Goal: Task Accomplishment & Management: Manage account settings

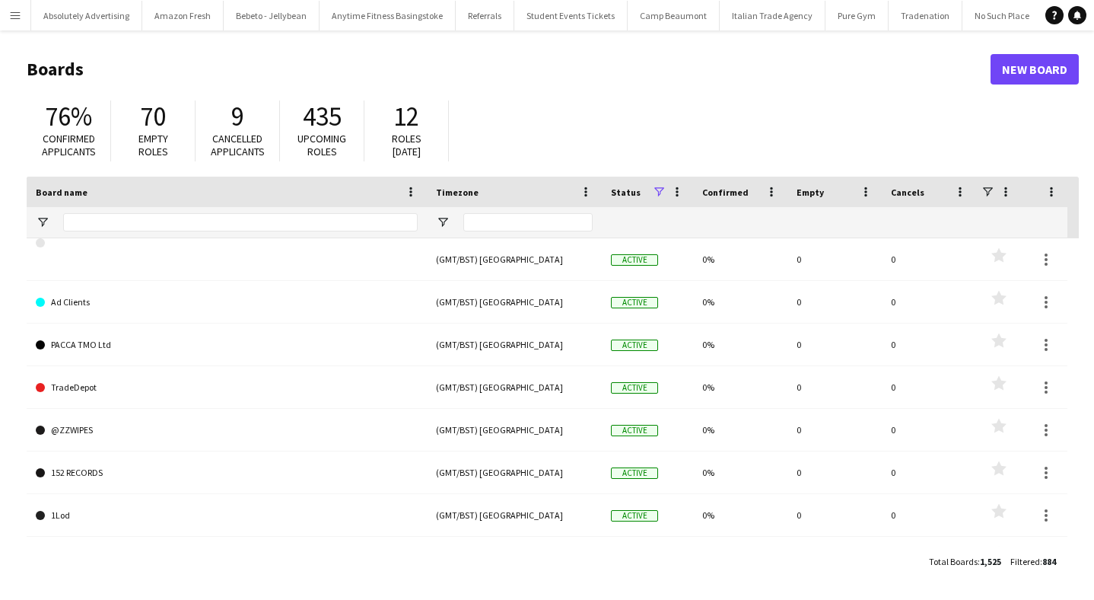
click at [11, 9] on app-icon "Menu" at bounding box center [15, 15] width 12 height 12
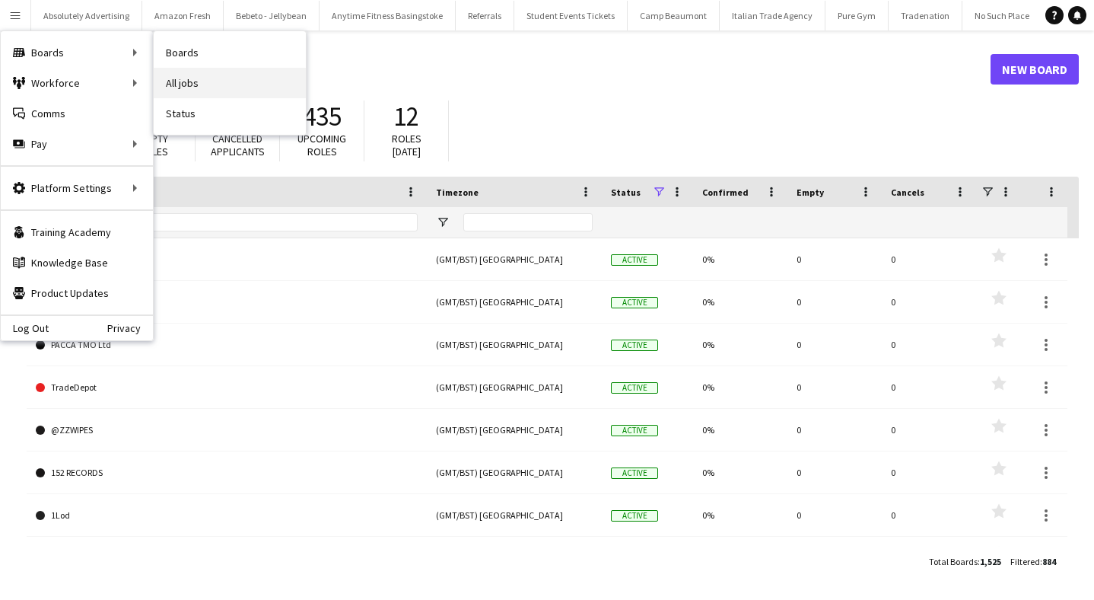
click at [188, 82] on link "All jobs" at bounding box center [230, 83] width 152 height 30
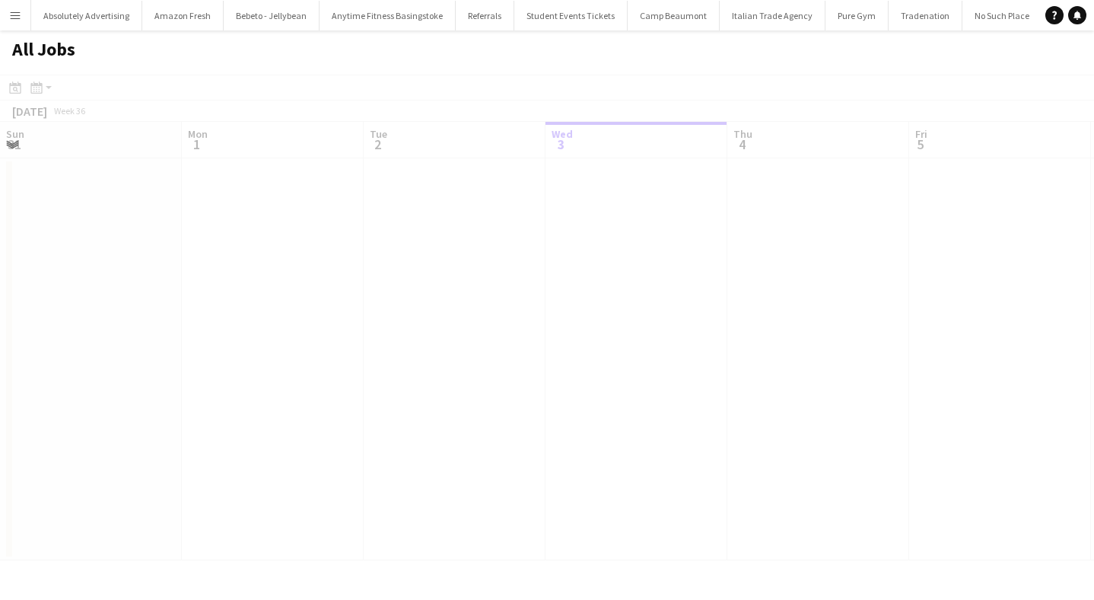
scroll to position [0, 364]
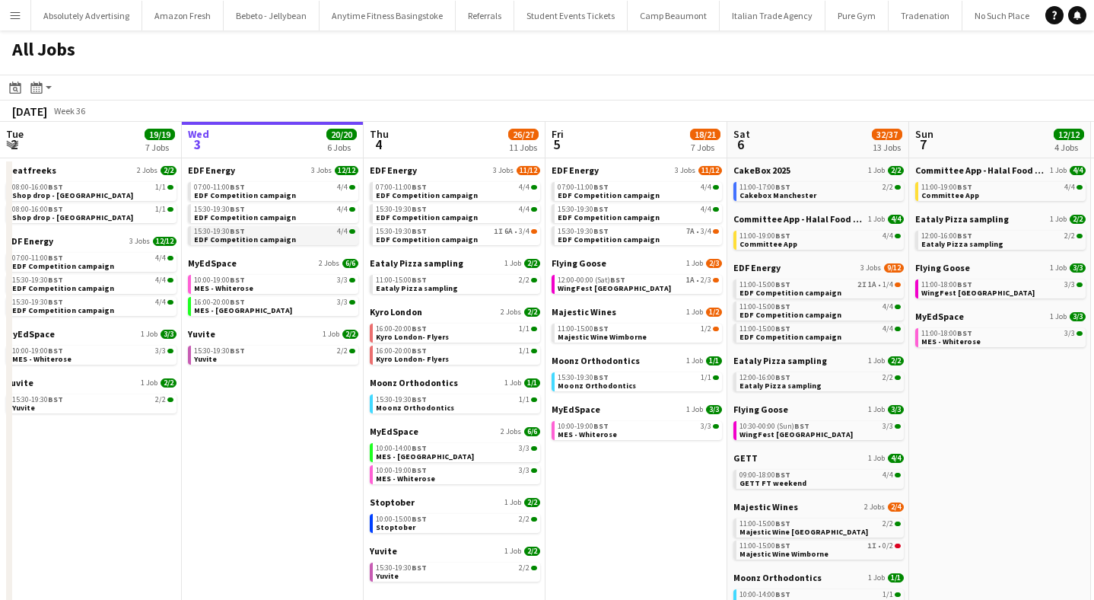
click at [256, 238] on span "EDF Competition campaign" at bounding box center [245, 239] width 102 height 10
click at [439, 192] on span "EDF Competition campaign" at bounding box center [427, 195] width 102 height 10
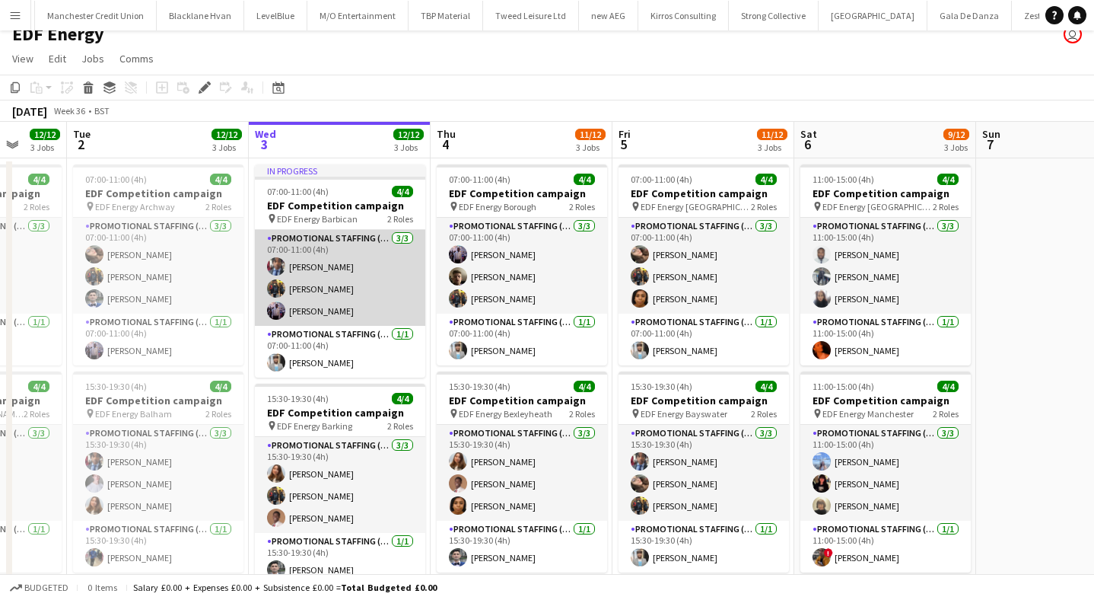
scroll to position [3, 0]
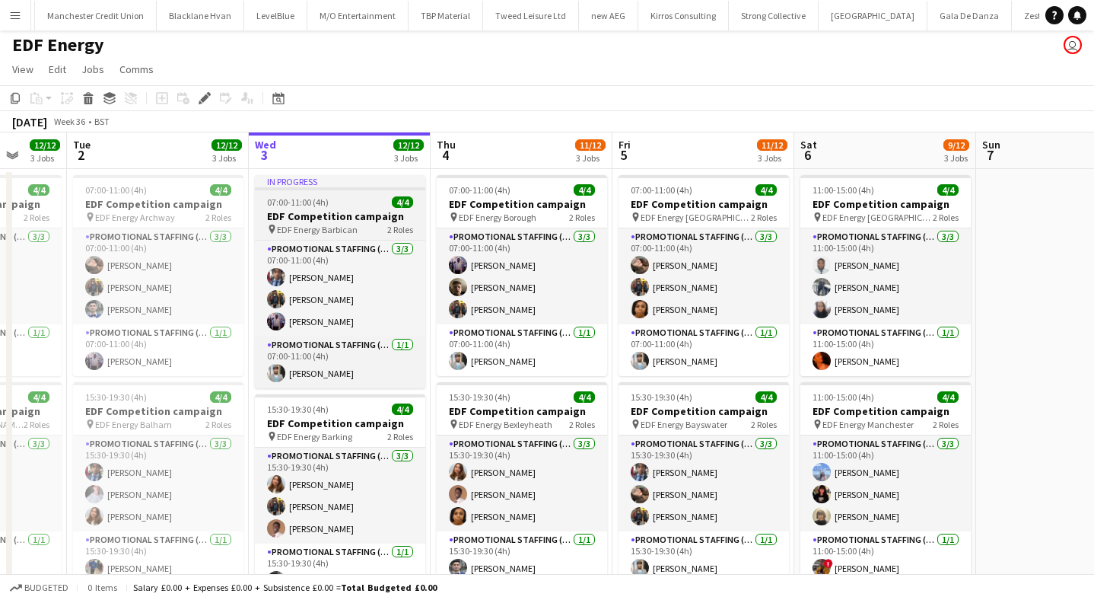
click at [334, 224] on span "EDF Energy Barbican" at bounding box center [317, 229] width 81 height 11
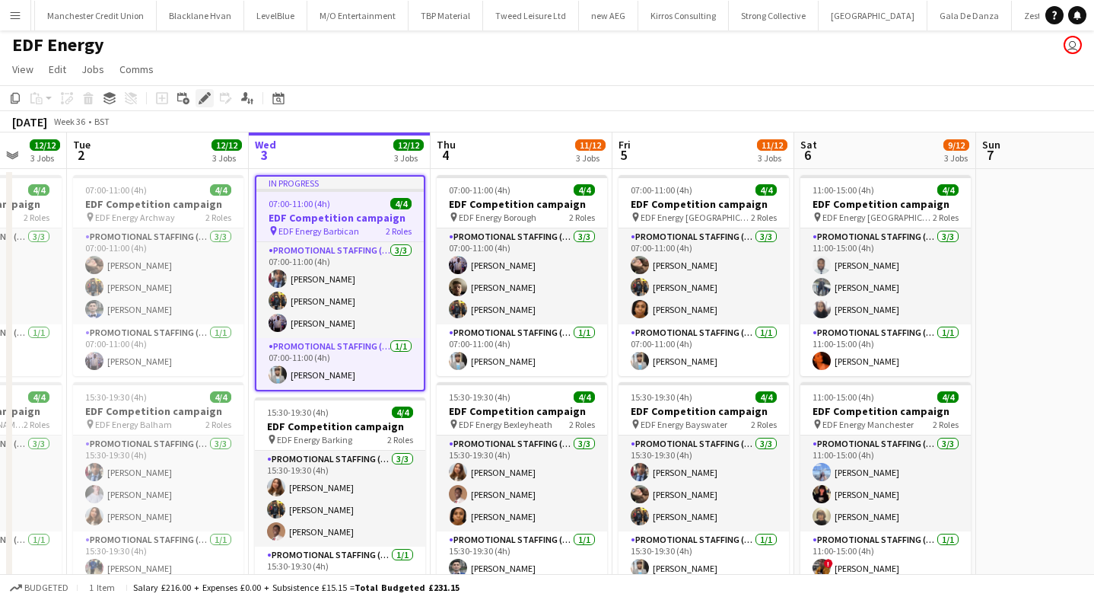
click at [204, 97] on icon at bounding box center [204, 98] width 8 height 8
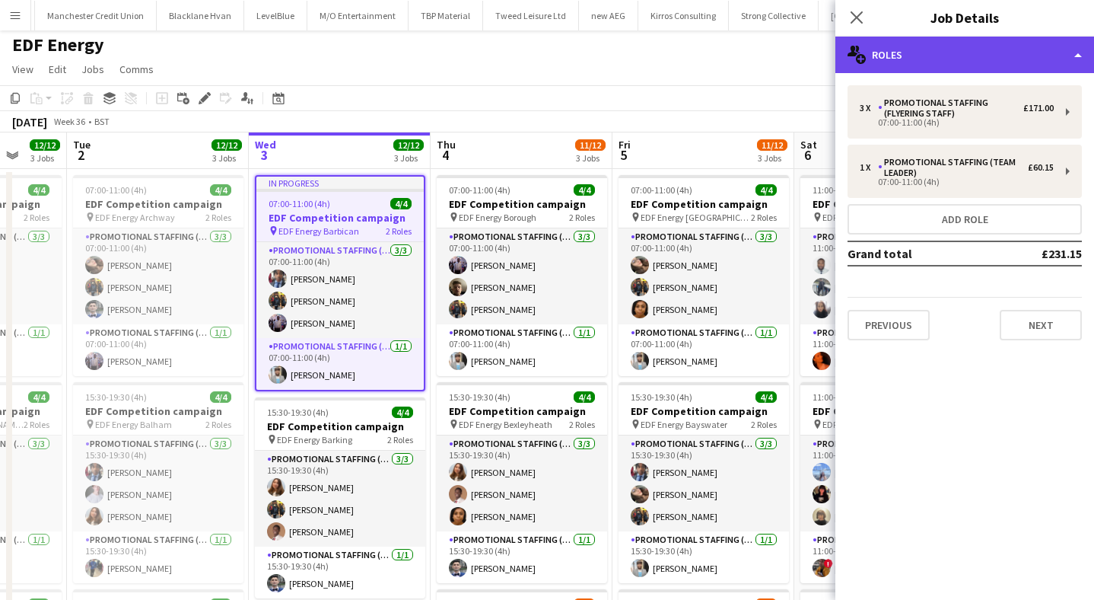
click at [914, 47] on div "multiple-users-add Roles" at bounding box center [965, 55] width 259 height 37
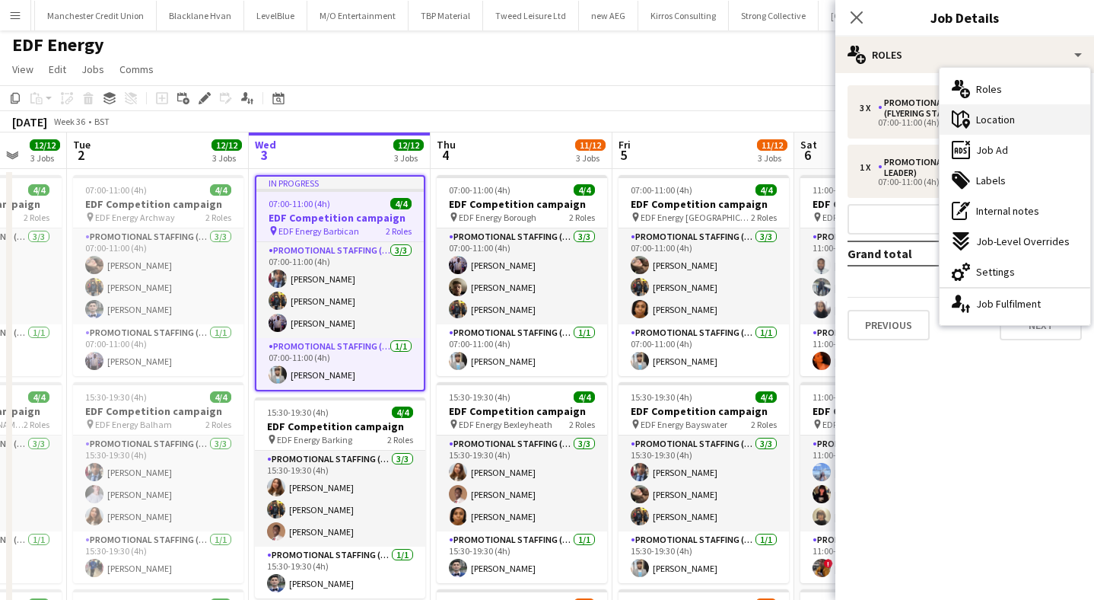
click at [992, 119] on span "Location" at bounding box center [995, 120] width 39 height 14
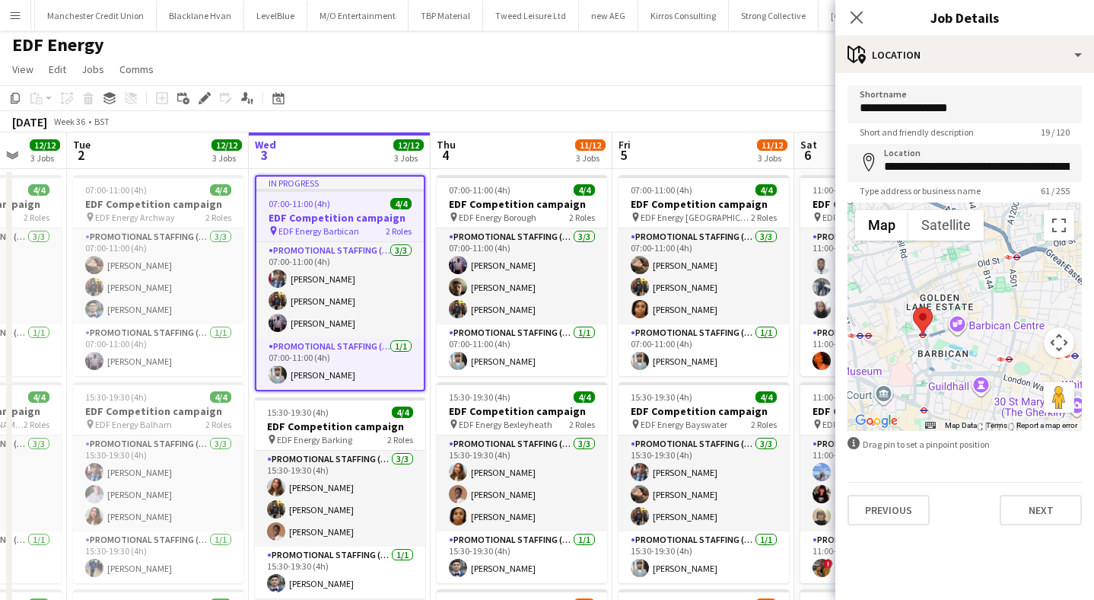
drag, startPoint x: 993, startPoint y: 323, endPoint x: 951, endPoint y: 344, distance: 46.6
click at [951, 343] on div at bounding box center [965, 316] width 234 height 228
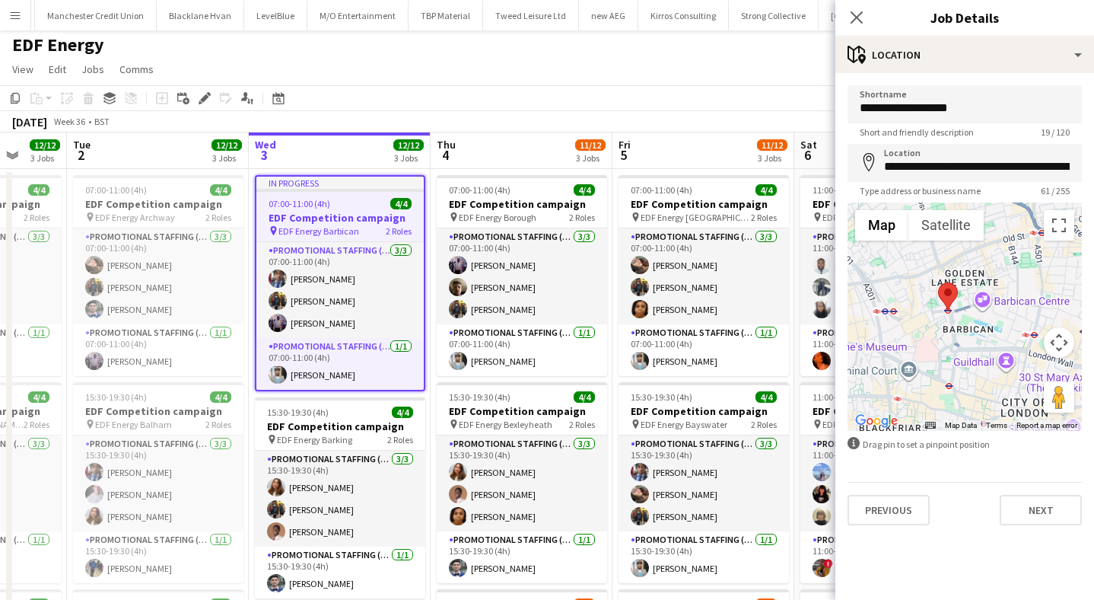
drag, startPoint x: 951, startPoint y: 344, endPoint x: 979, endPoint y: 321, distance: 36.2
click at [979, 320] on div at bounding box center [965, 316] width 234 height 228
click at [964, 315] on div at bounding box center [965, 316] width 234 height 228
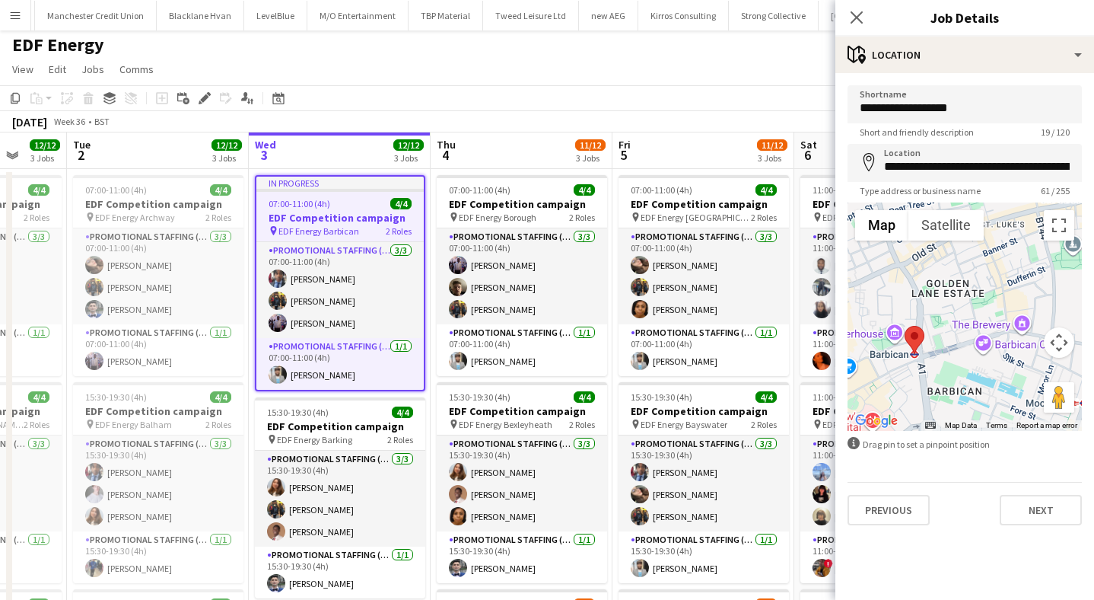
drag, startPoint x: 964, startPoint y: 315, endPoint x: 915, endPoint y: 390, distance: 90.1
click at [915, 390] on div at bounding box center [965, 316] width 234 height 228
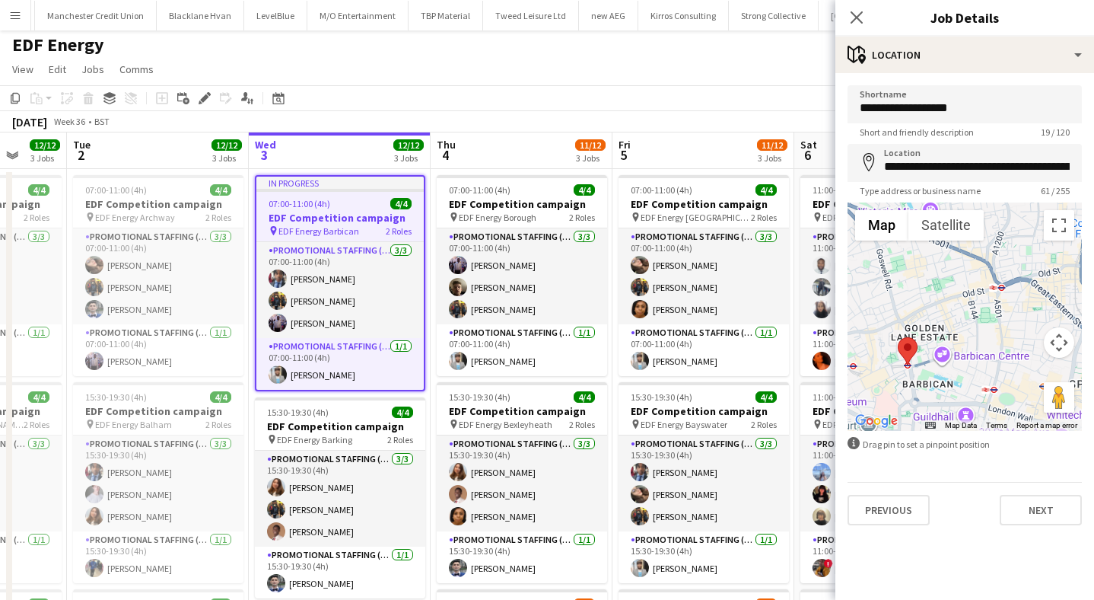
drag, startPoint x: 935, startPoint y: 334, endPoint x: 935, endPoint y: 318, distance: 16.0
click at [935, 318] on div at bounding box center [965, 316] width 234 height 228
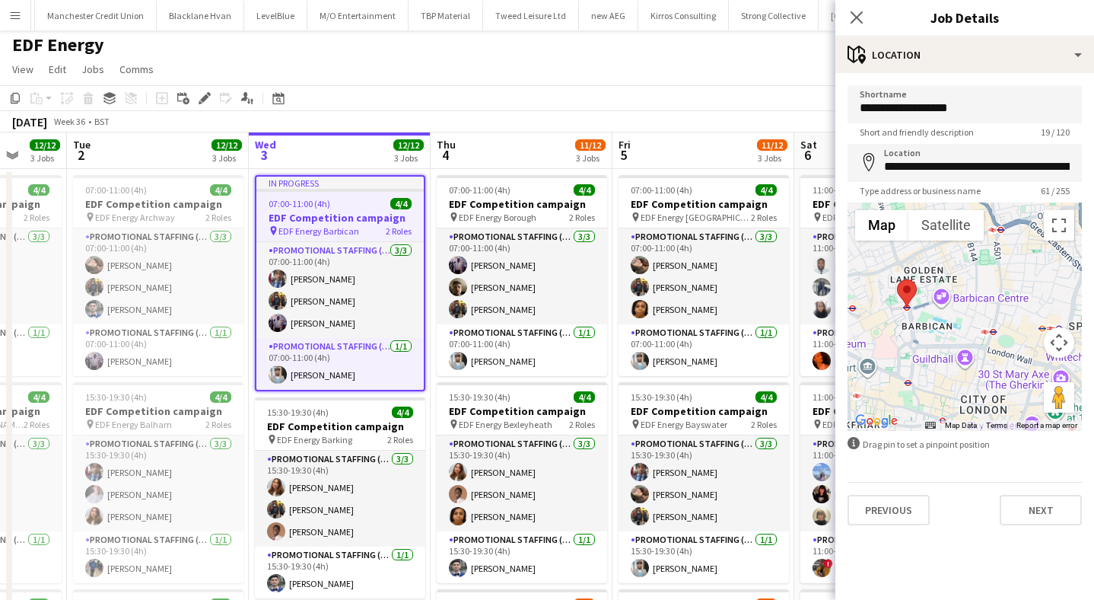
drag, startPoint x: 935, startPoint y: 318, endPoint x: 935, endPoint y: 272, distance: 45.7
click at [935, 272] on div at bounding box center [965, 316] width 234 height 228
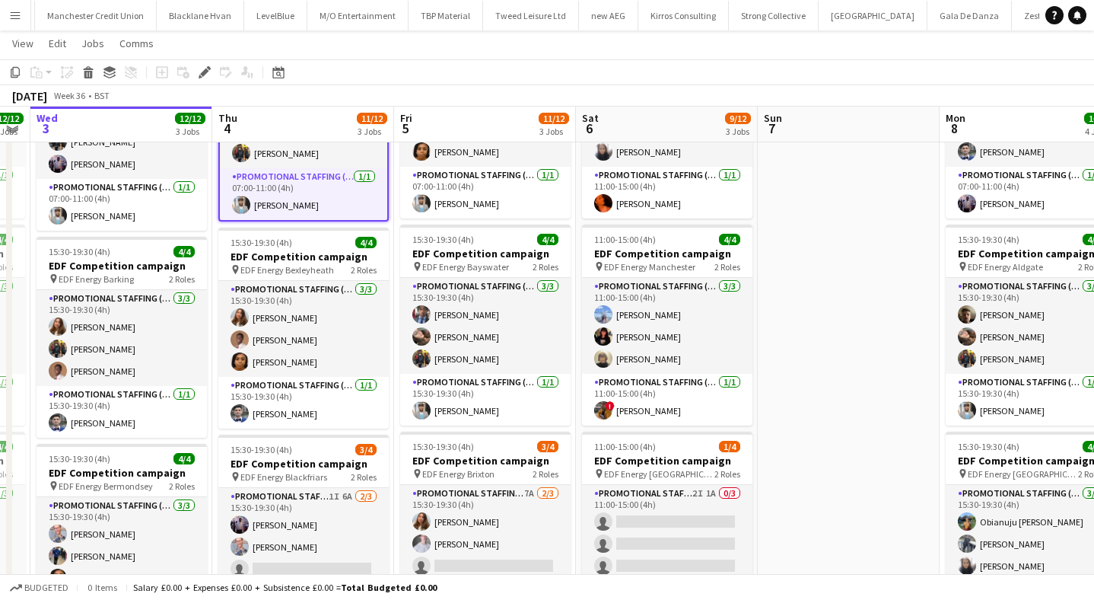
scroll to position [164, 0]
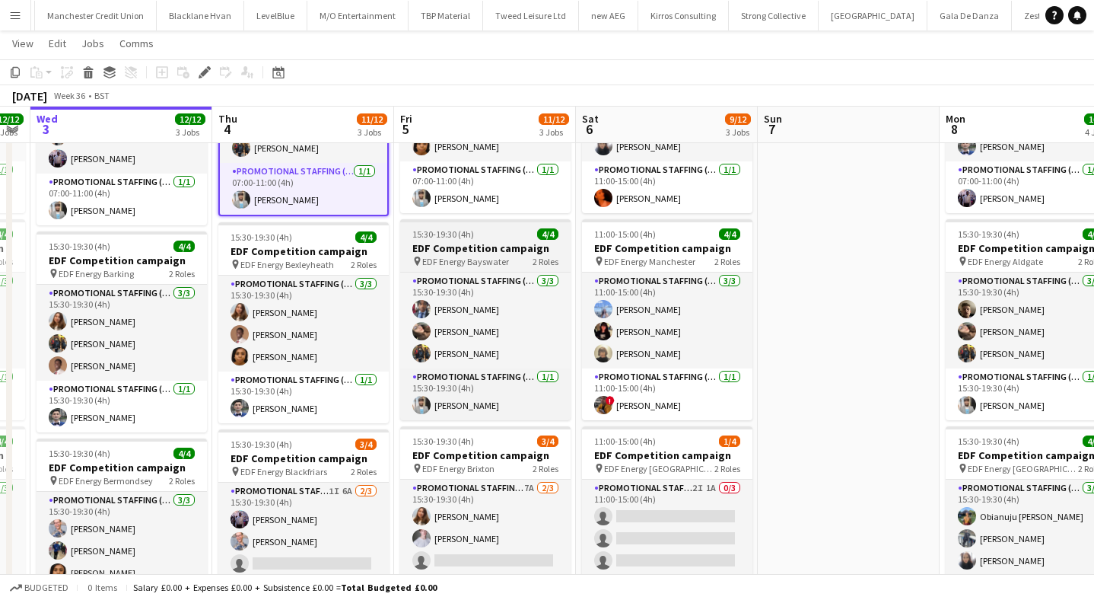
click at [501, 250] on h3 "EDF Competition campaign" at bounding box center [485, 248] width 170 height 14
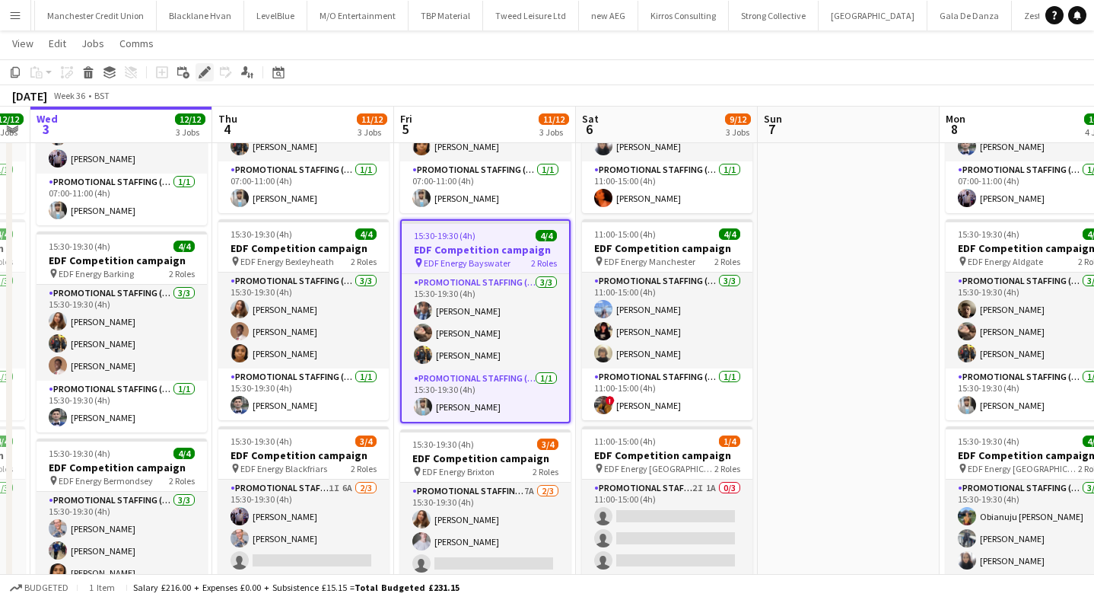
click at [202, 68] on icon "Edit" at bounding box center [205, 72] width 12 height 12
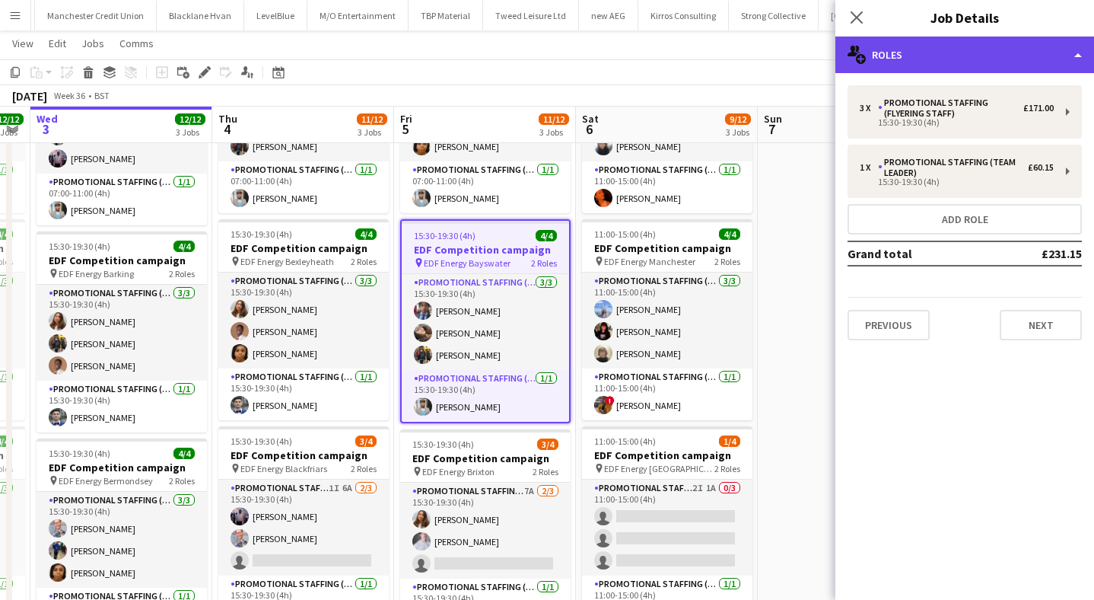
click at [975, 57] on div "multiple-users-add Roles" at bounding box center [965, 55] width 259 height 37
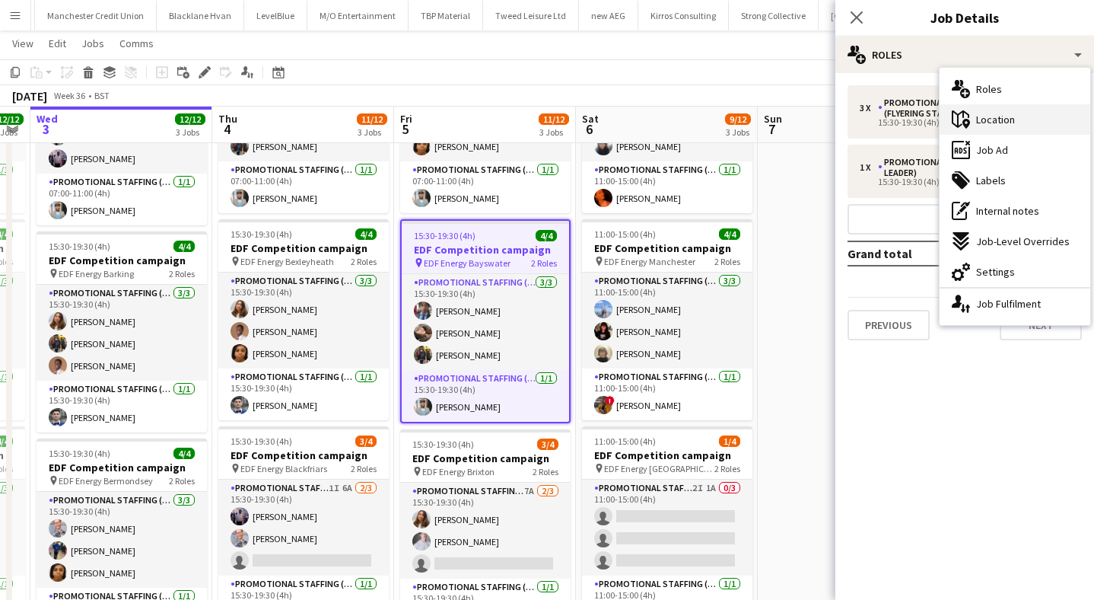
click at [1007, 120] on span "Location" at bounding box center [995, 120] width 39 height 14
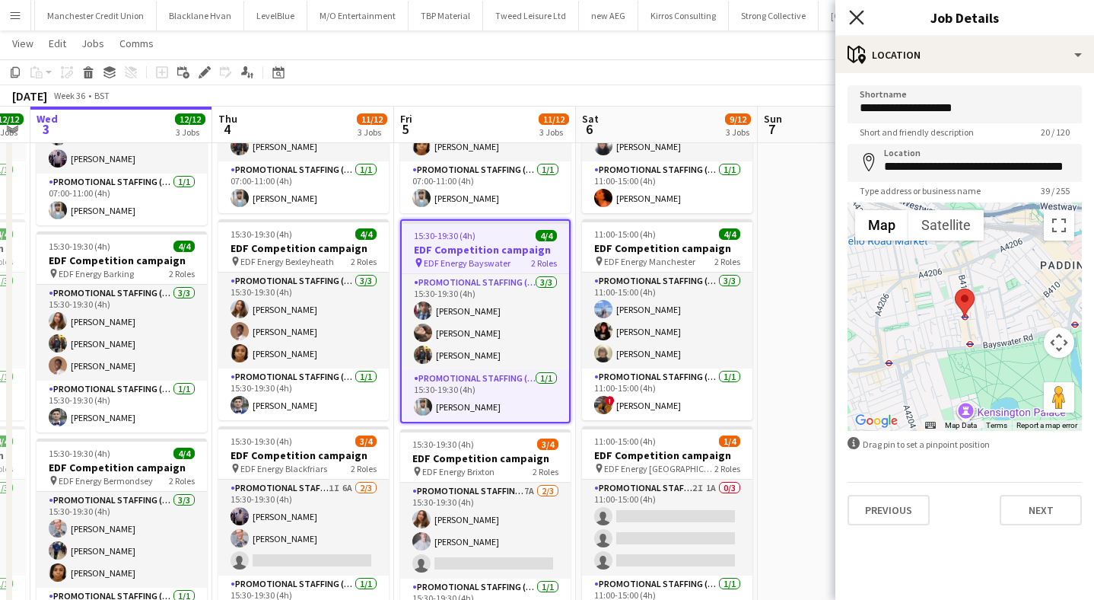
click at [861, 18] on icon "Close pop-in" at bounding box center [856, 17] width 14 height 14
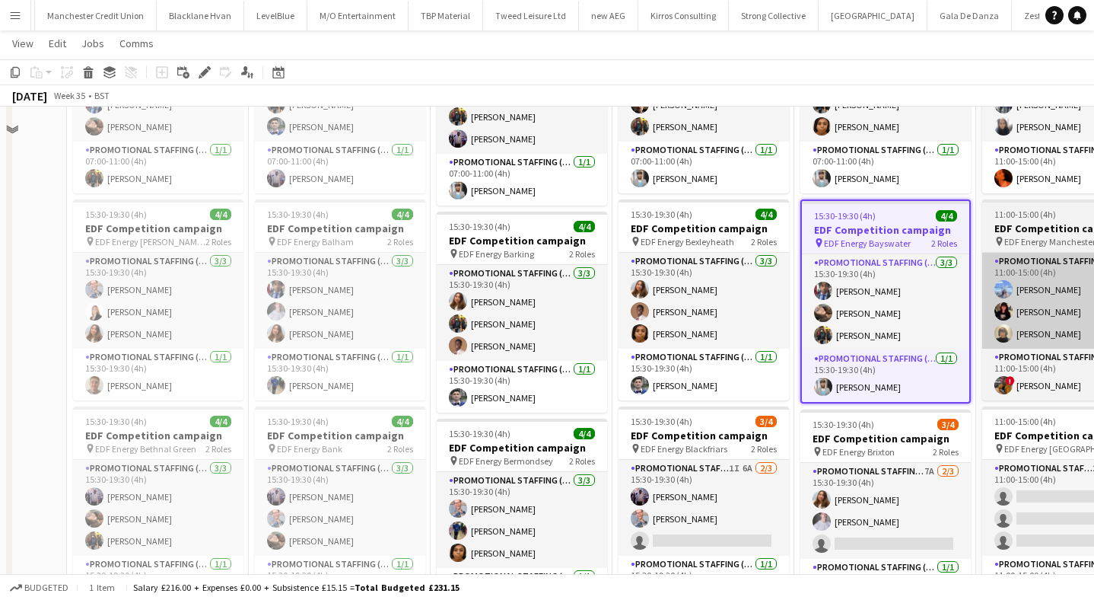
scroll to position [0, 0]
